Goal: Task Accomplishment & Management: Use online tool/utility

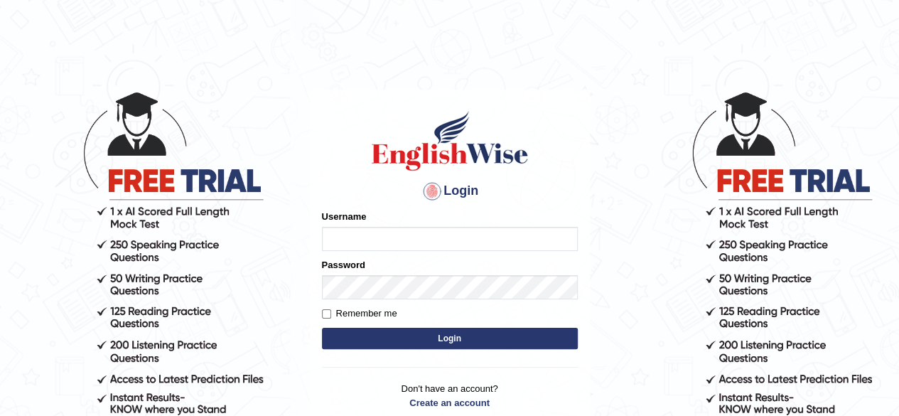
type input "abdulkhalid_parramatta"
click at [397, 341] on button "Login" at bounding box center [450, 338] width 256 height 21
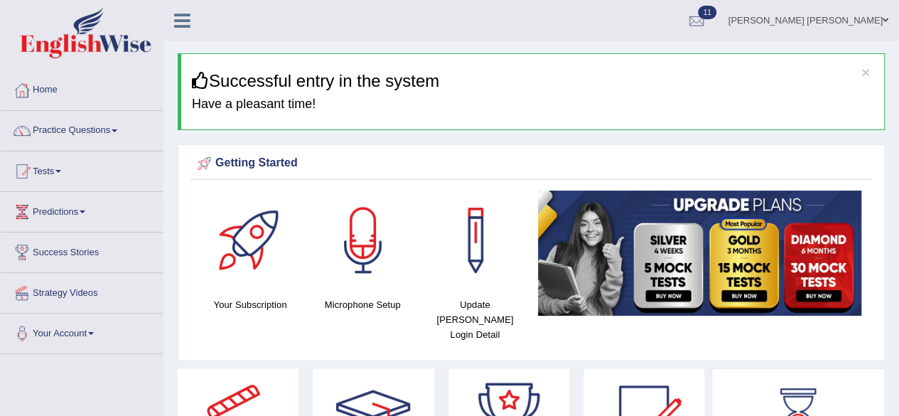
click at [64, 173] on link "Tests" at bounding box center [82, 169] width 162 height 36
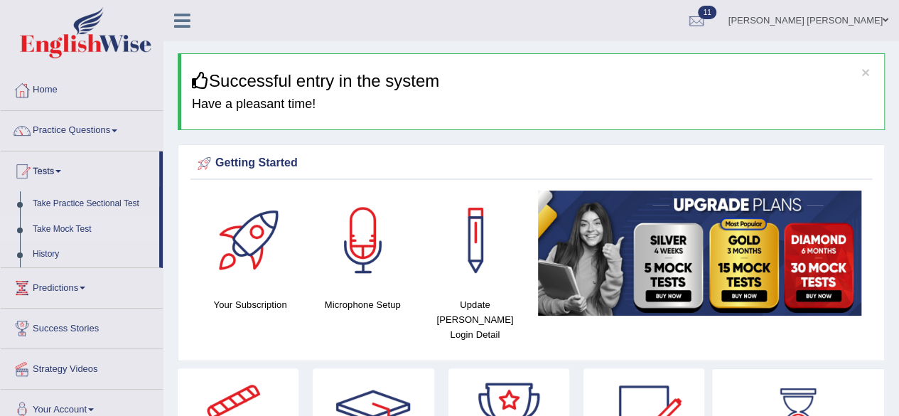
click at [45, 225] on link "Take Mock Test" at bounding box center [92, 230] width 133 height 26
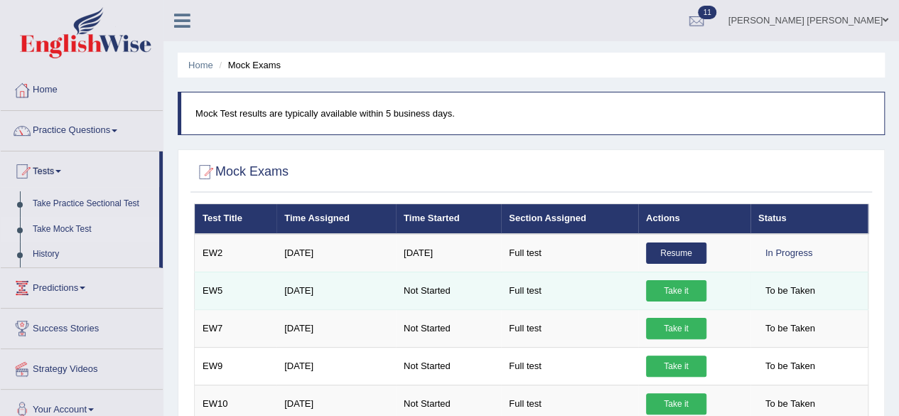
click at [665, 285] on link "Take it" at bounding box center [676, 290] width 60 height 21
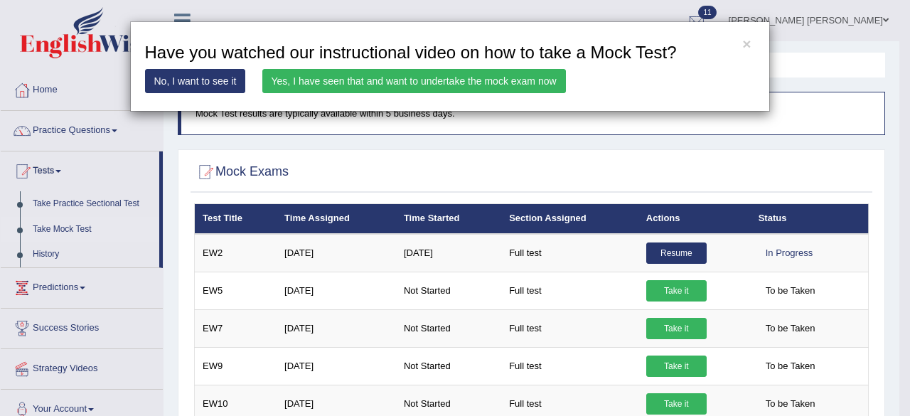
click at [486, 84] on link "Yes, I have seen that and want to undertake the mock exam now" at bounding box center [414, 81] width 304 height 24
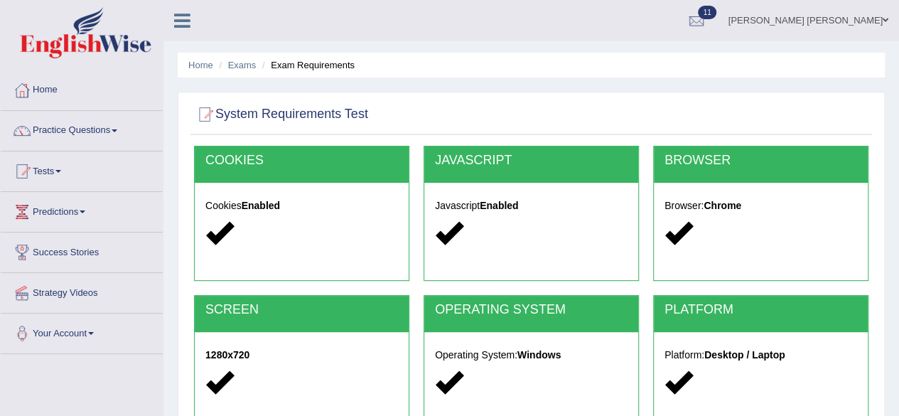
scroll to position [330, 0]
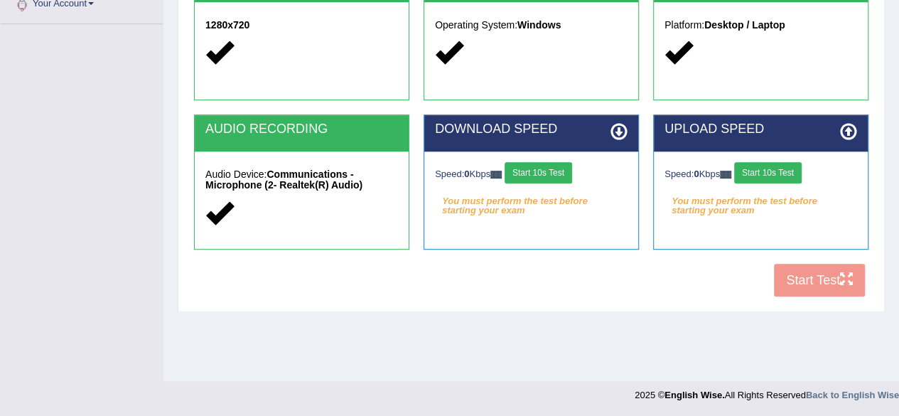
click at [536, 166] on button "Start 10s Test" at bounding box center [539, 172] width 68 height 21
click at [776, 167] on button "Start 10s Test" at bounding box center [768, 172] width 68 height 21
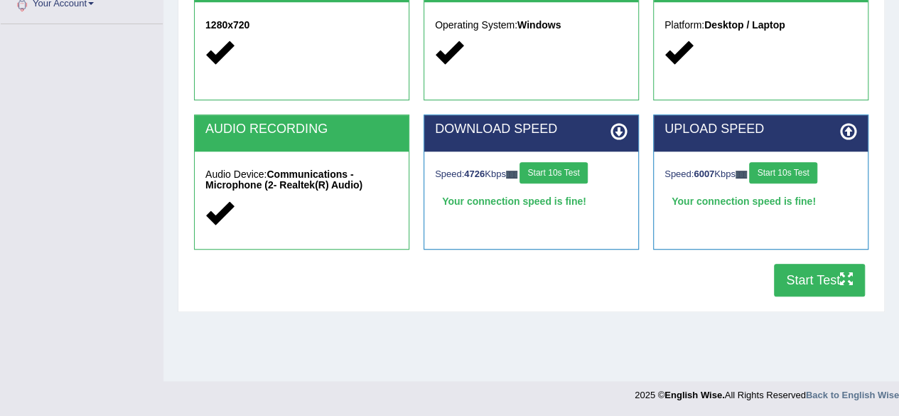
click at [805, 277] on button "Start Test" at bounding box center [819, 280] width 91 height 33
